Goal: Register for event/course

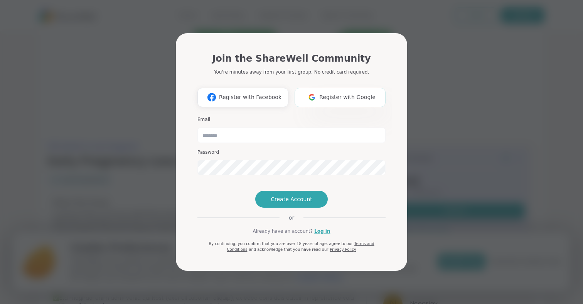
click at [364, 93] on span "Register with Google" at bounding box center [347, 97] width 56 height 8
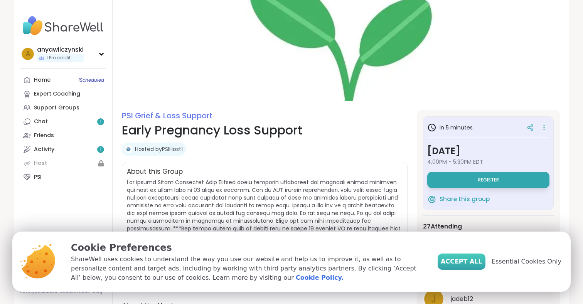
click at [475, 263] on span "Accept All" at bounding box center [462, 261] width 42 height 9
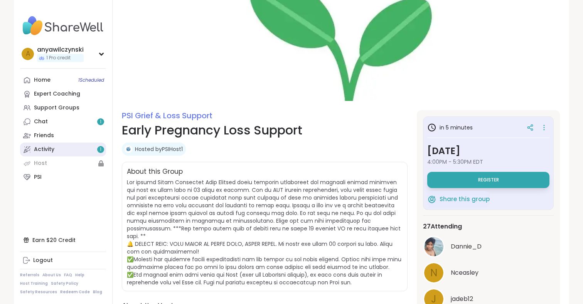
click at [37, 146] on div "Activity 1" at bounding box center [44, 150] width 20 height 8
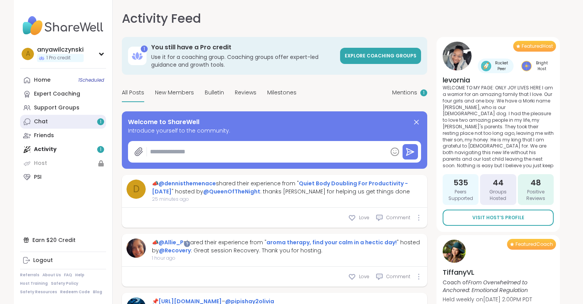
click at [39, 121] on div "Chat 1" at bounding box center [41, 122] width 14 height 8
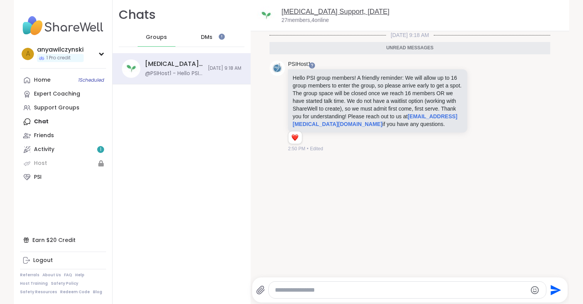
click at [359, 13] on link "[MEDICAL_DATA] Support, [DATE]" at bounding box center [335, 12] width 108 height 8
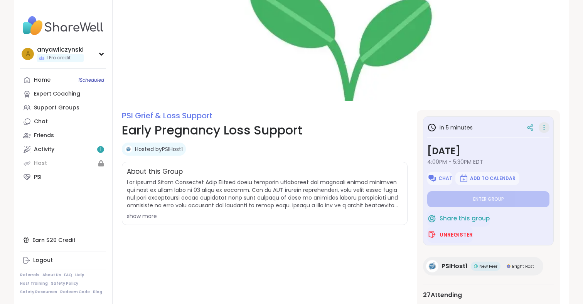
click at [543, 126] on icon at bounding box center [544, 127] width 8 height 11
click at [522, 89] on img at bounding box center [341, 50] width 457 height 101
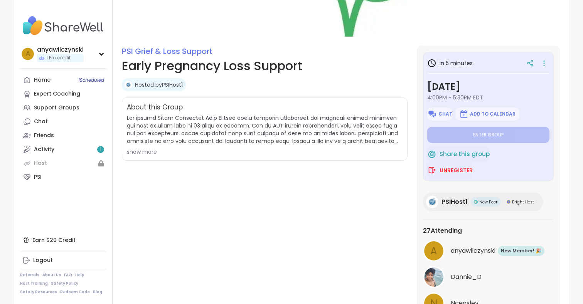
scroll to position [15, 0]
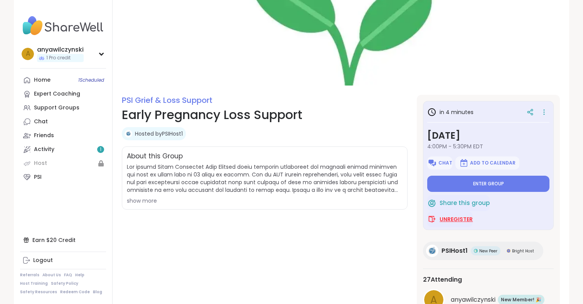
click at [443, 223] on span "Unregister" at bounding box center [456, 220] width 33 height 8
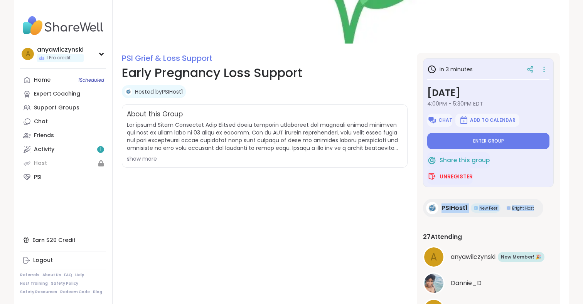
scroll to position [57, 0]
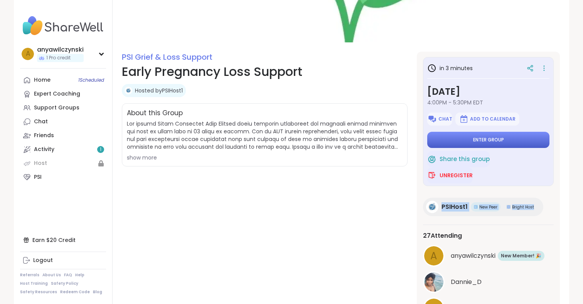
click at [456, 140] on button "Enter group" at bounding box center [488, 140] width 122 height 16
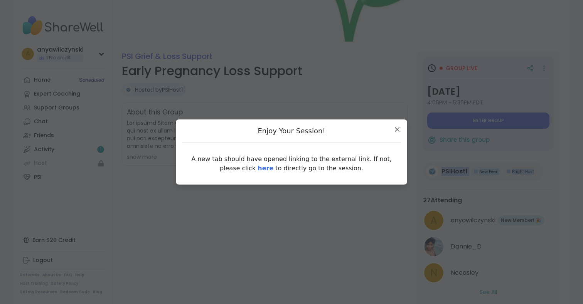
scroll to position [0, 0]
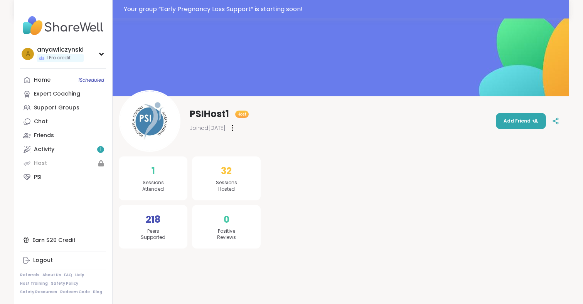
scroll to position [19, 0]
click at [33, 149] on link "Activity 1" at bounding box center [63, 150] width 86 height 14
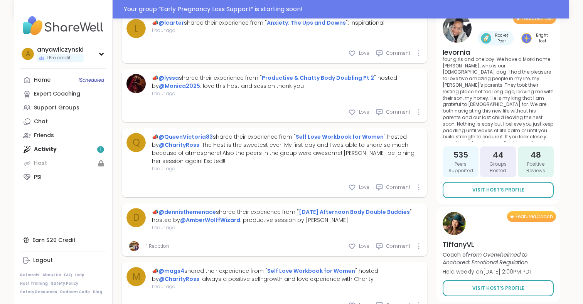
scroll to position [464, 0]
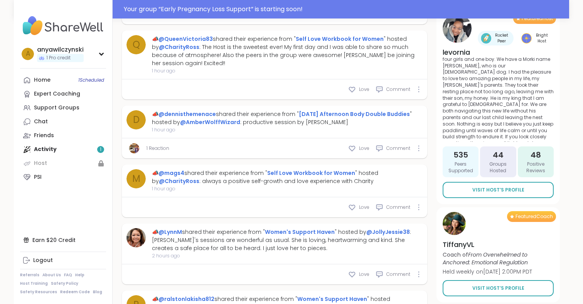
type textarea "*"
